Goal: Book appointment/travel/reservation

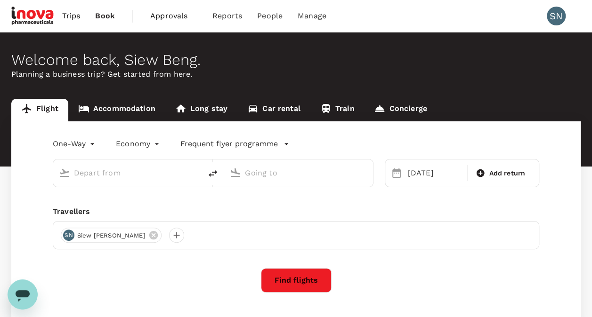
type input "Sultan [PERSON_NAME] (KBR)"
type input "Kuala Lumpur Intl ([GEOGRAPHIC_DATA])"
type input "Sultan [PERSON_NAME] (KBR)"
type input "Kuala Lumpur Intl ([GEOGRAPHIC_DATA])"
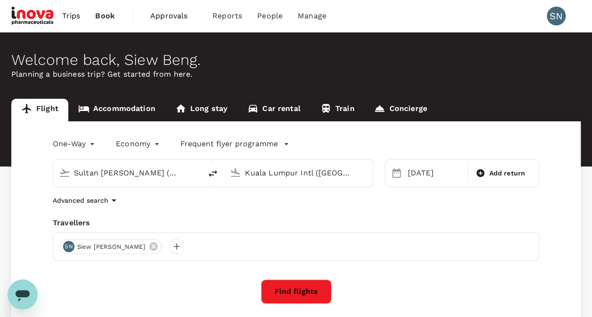
click at [173, 16] on span "Approvals" at bounding box center [173, 15] width 47 height 11
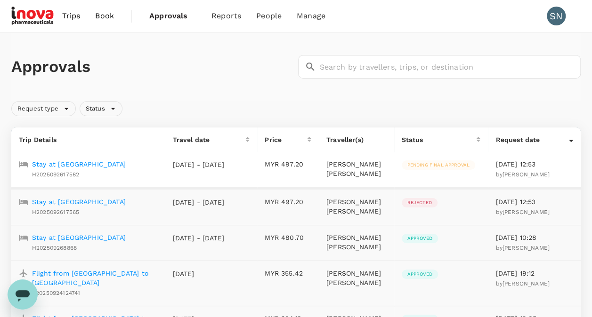
click at [126, 164] on p "Stay at [GEOGRAPHIC_DATA]" at bounding box center [79, 164] width 94 height 9
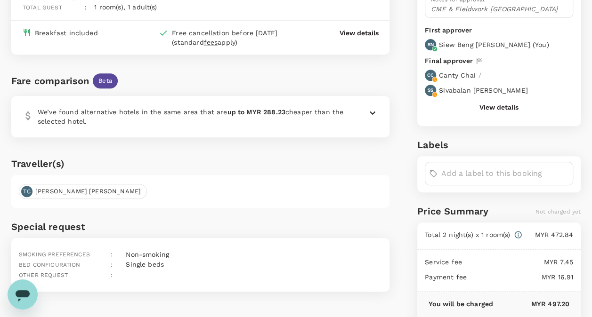
scroll to position [237, 0]
